Goal: Information Seeking & Learning: Find specific fact

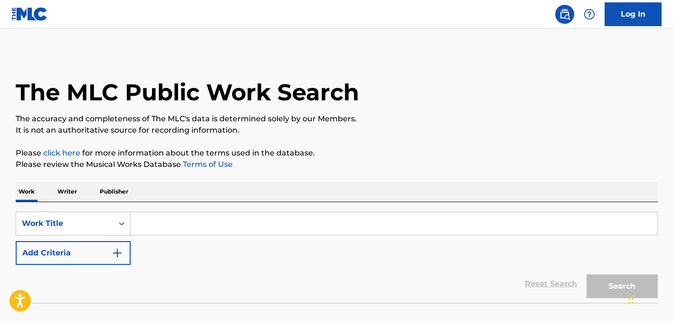
click at [179, 230] on input "Search Form" at bounding box center [394, 223] width 527 height 23
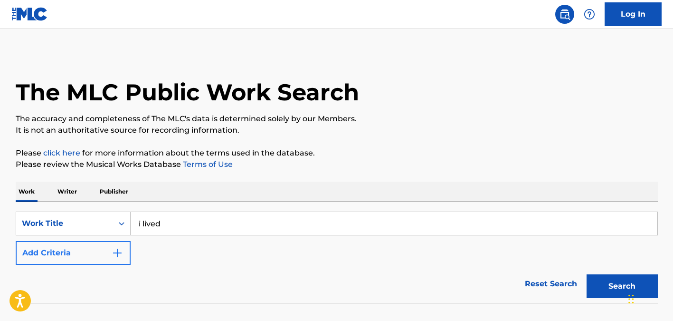
type input "i lived"
click at [119, 259] on button "Add Criteria" at bounding box center [73, 253] width 115 height 24
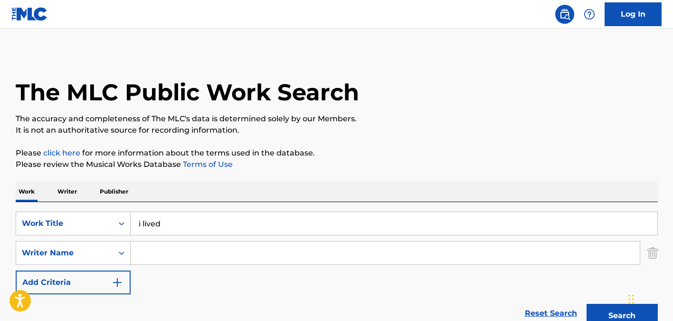
click at [161, 257] on input "Search Form" at bounding box center [385, 252] width 509 height 23
type input "[PERSON_NAME]"
click at [586, 303] on button "Search" at bounding box center [621, 315] width 71 height 24
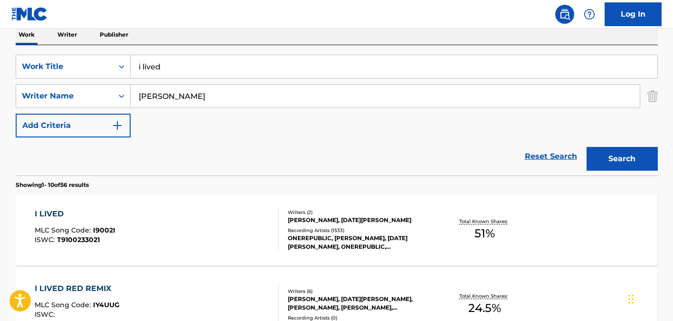
scroll to position [306, 0]
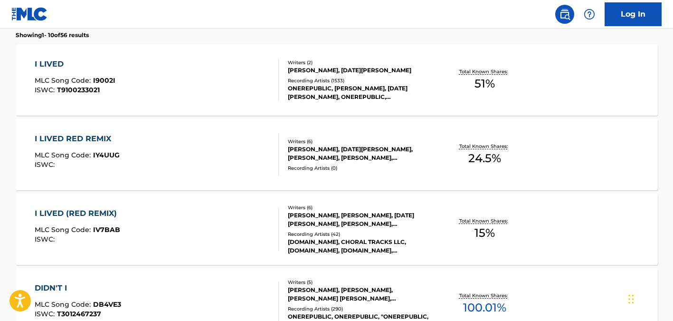
click at [211, 77] on div "I LIVED MLC Song Code : I9002I ISWC : T9100233021" at bounding box center [157, 79] width 244 height 43
